Goal: Information Seeking & Learning: Learn about a topic

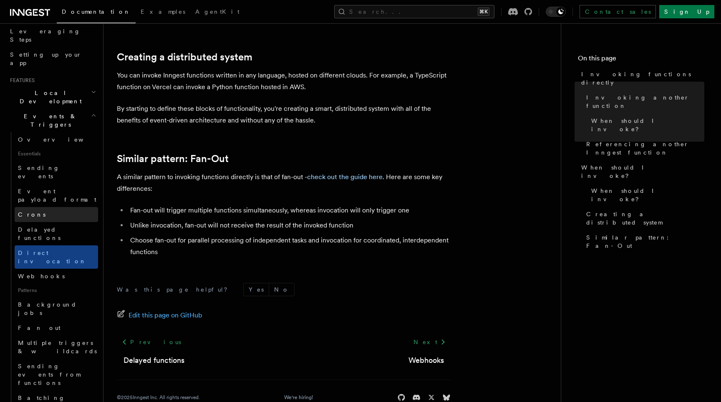
scroll to position [136, 0]
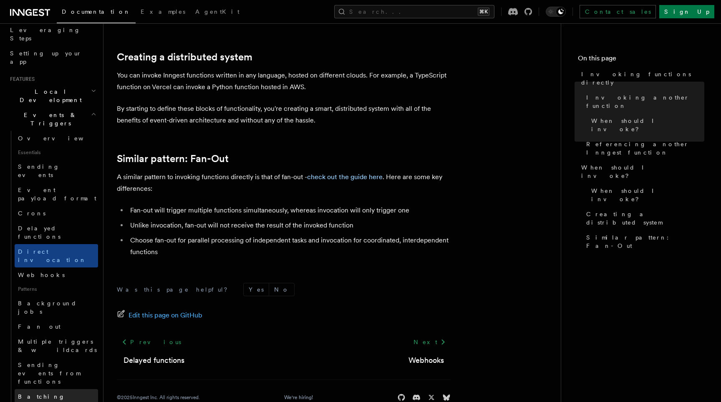
click at [28, 394] on span "Batching events" at bounding box center [41, 401] width 47 height 15
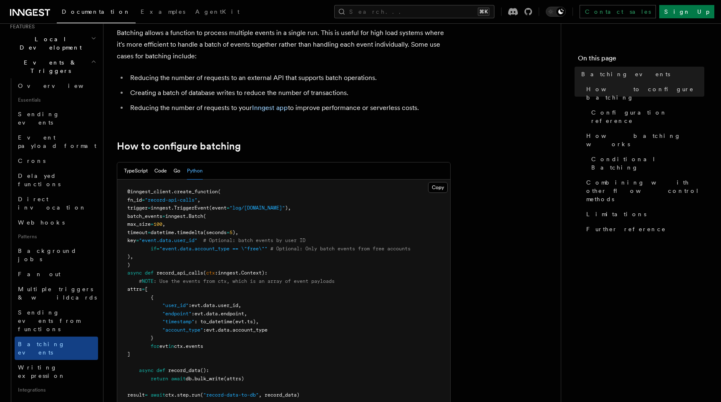
scroll to position [49, 0]
click at [43, 267] on link "Fan out" at bounding box center [56, 274] width 83 height 15
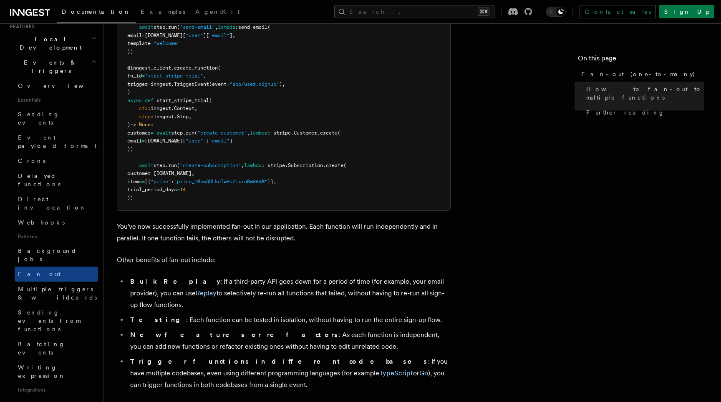
scroll to position [930, 0]
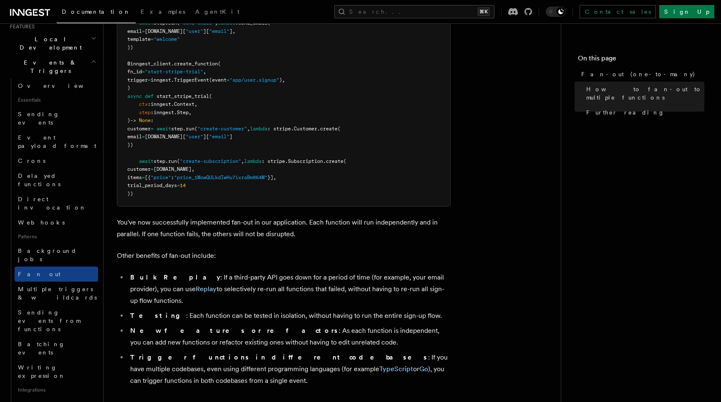
click at [273, 155] on pre "@inngest_client . create_function ( fn_id = "send-welcome-email" , trigger = in…" at bounding box center [283, 88] width 333 height 236
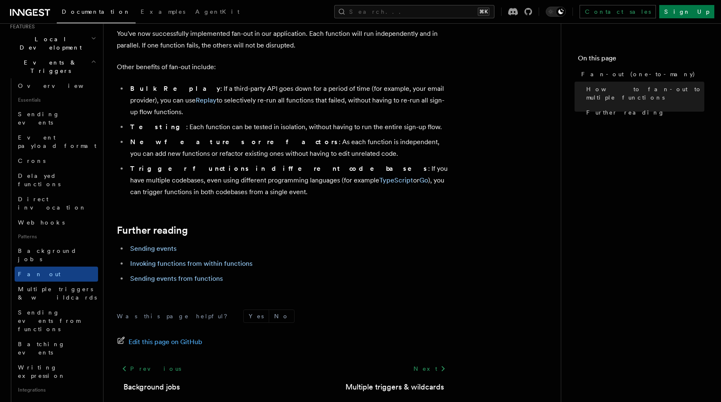
scroll to position [1120, 0]
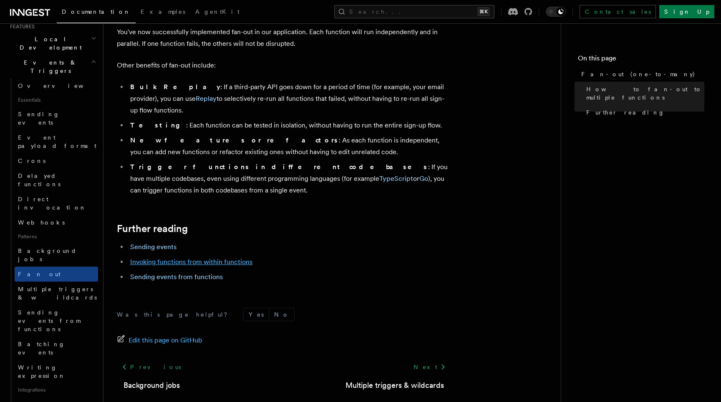
click at [229, 258] on link "Invoking functions from within functions" at bounding box center [191, 262] width 122 height 8
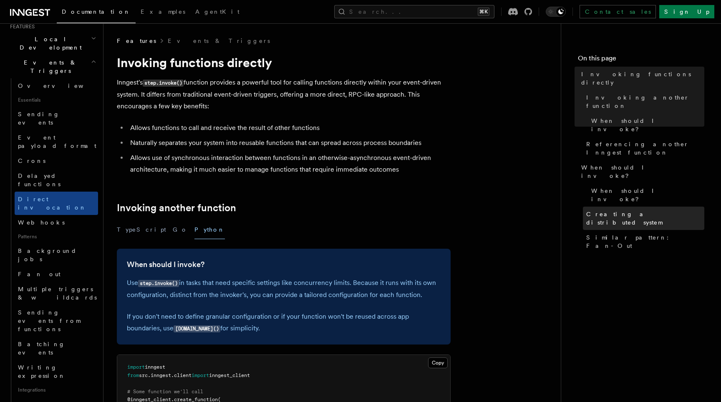
click at [618, 207] on link "Creating a distributed system" at bounding box center [643, 218] width 121 height 23
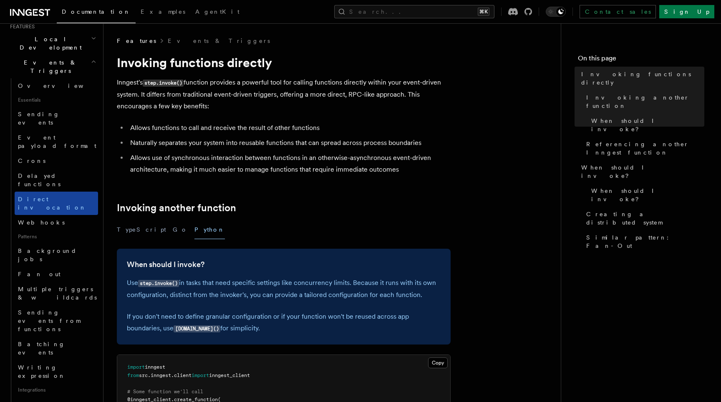
click at [56, 196] on span "Direct invocation" at bounding box center [52, 203] width 68 height 15
